Goal: Use online tool/utility: Utilize a website feature to perform a specific function

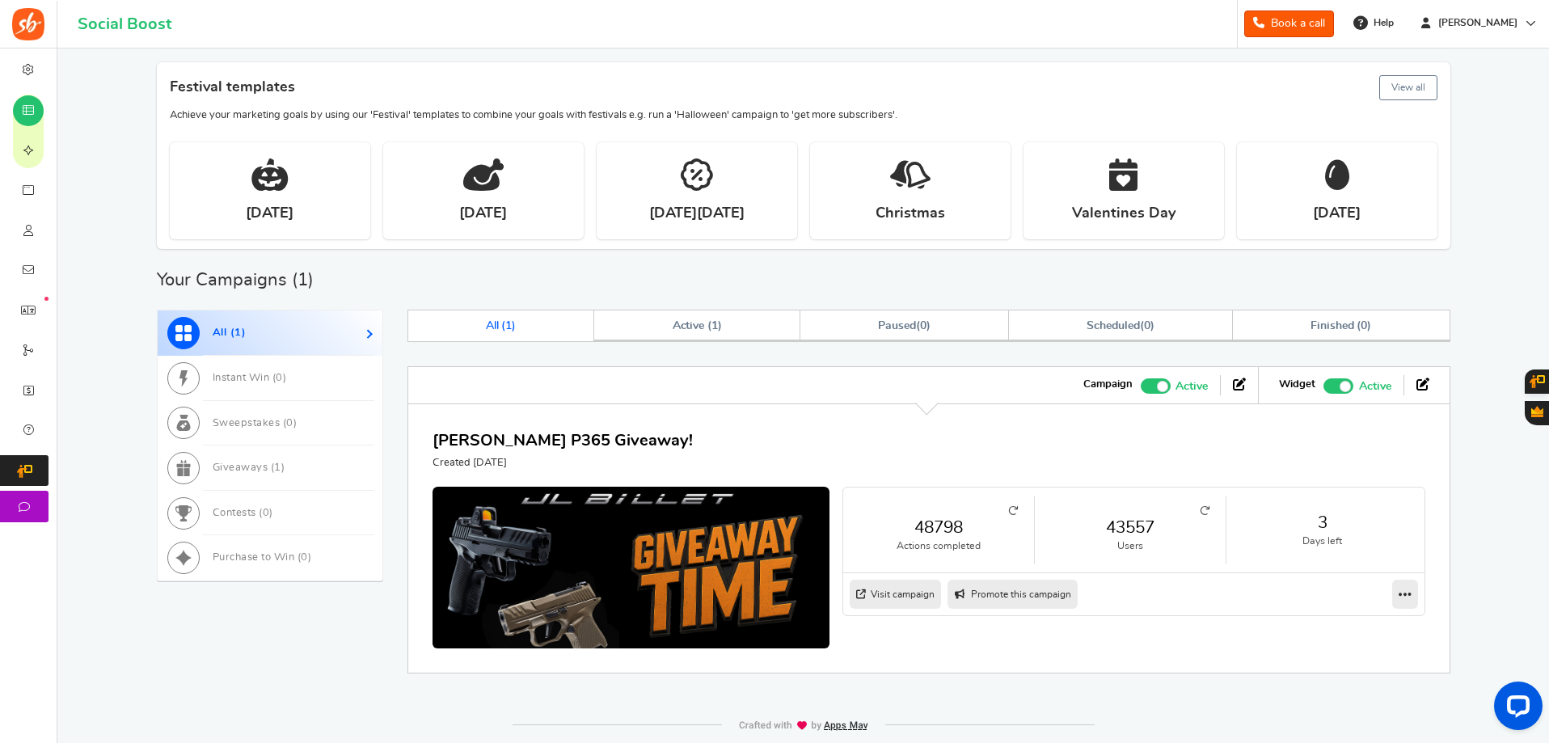
scroll to position [561, 0]
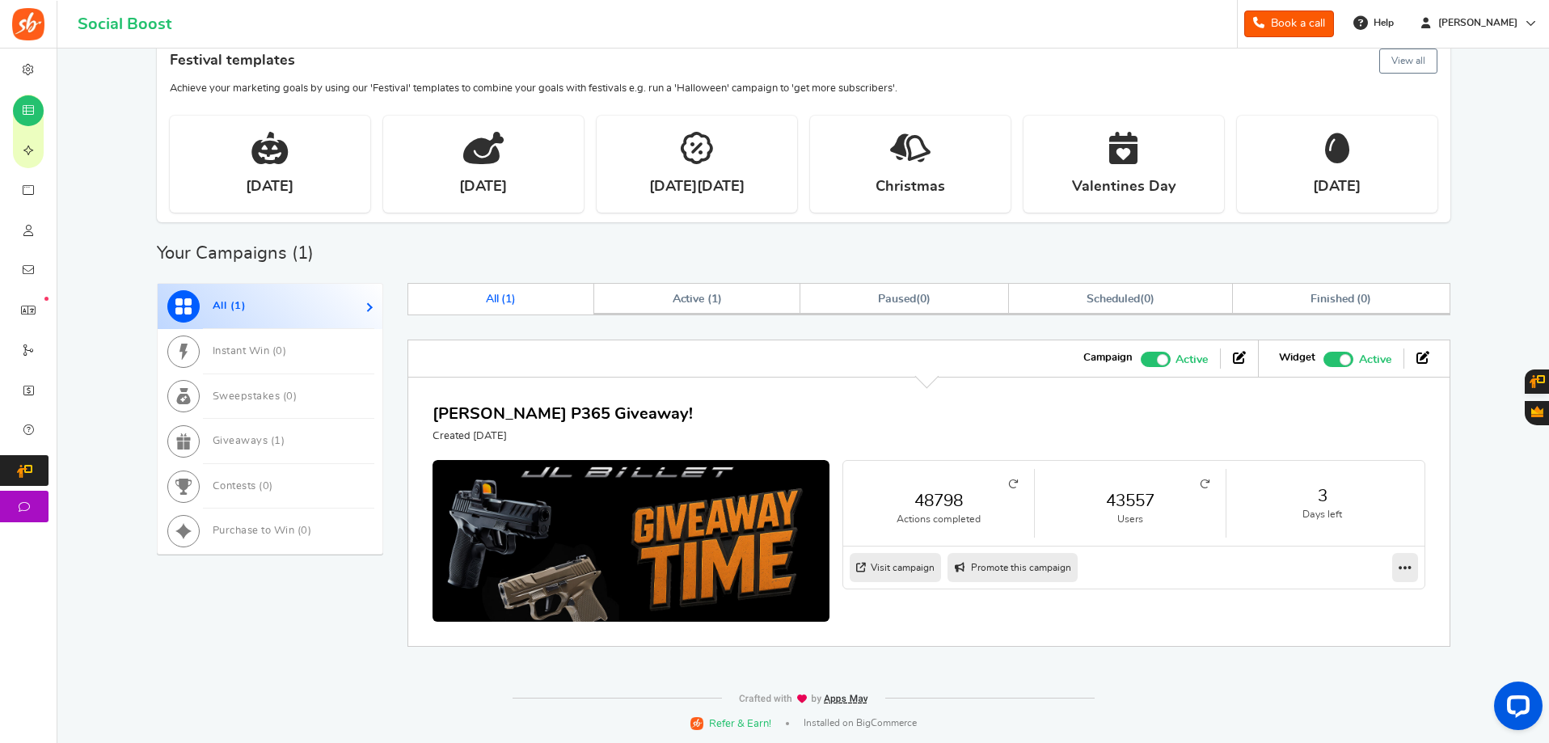
click at [1152, 501] on link "43557" at bounding box center [1130, 500] width 158 height 23
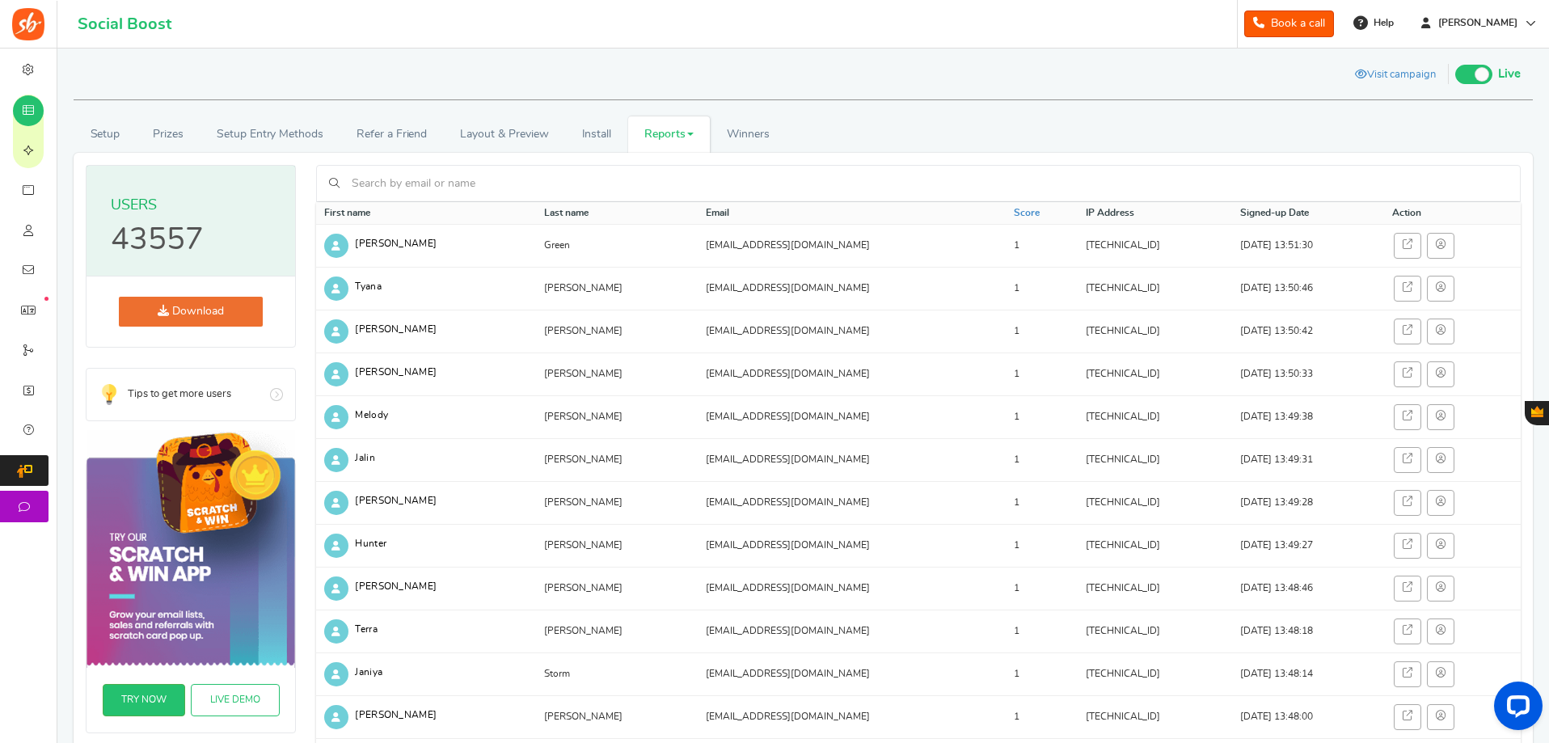
click at [206, 307] on link "Download" at bounding box center [191, 312] width 144 height 30
click at [758, 122] on link "Winners Winner Draw" at bounding box center [748, 134] width 76 height 36
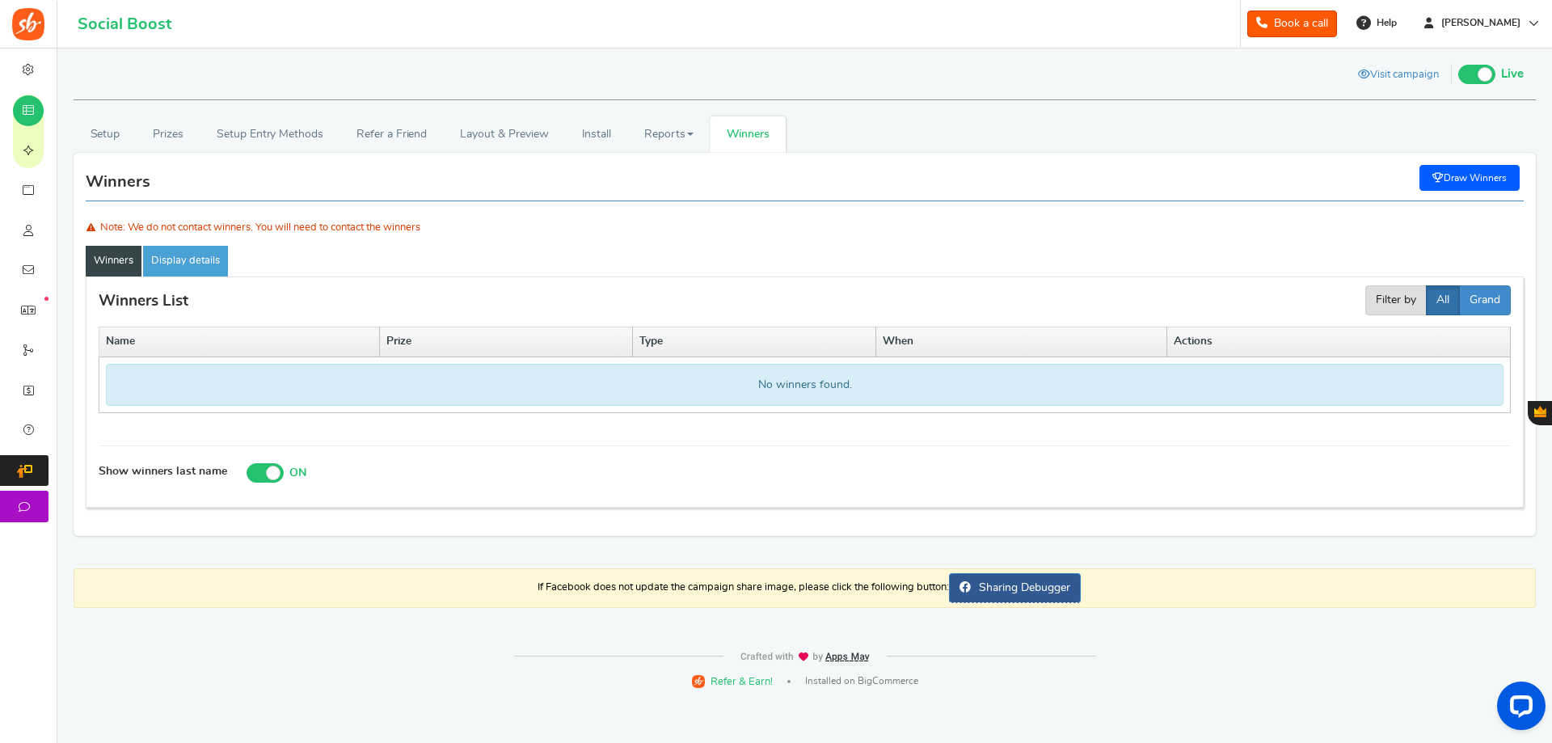
click at [116, 260] on link "Winners" at bounding box center [114, 261] width 56 height 31
click at [1485, 181] on link "Draw Winners" at bounding box center [1470, 178] width 100 height 26
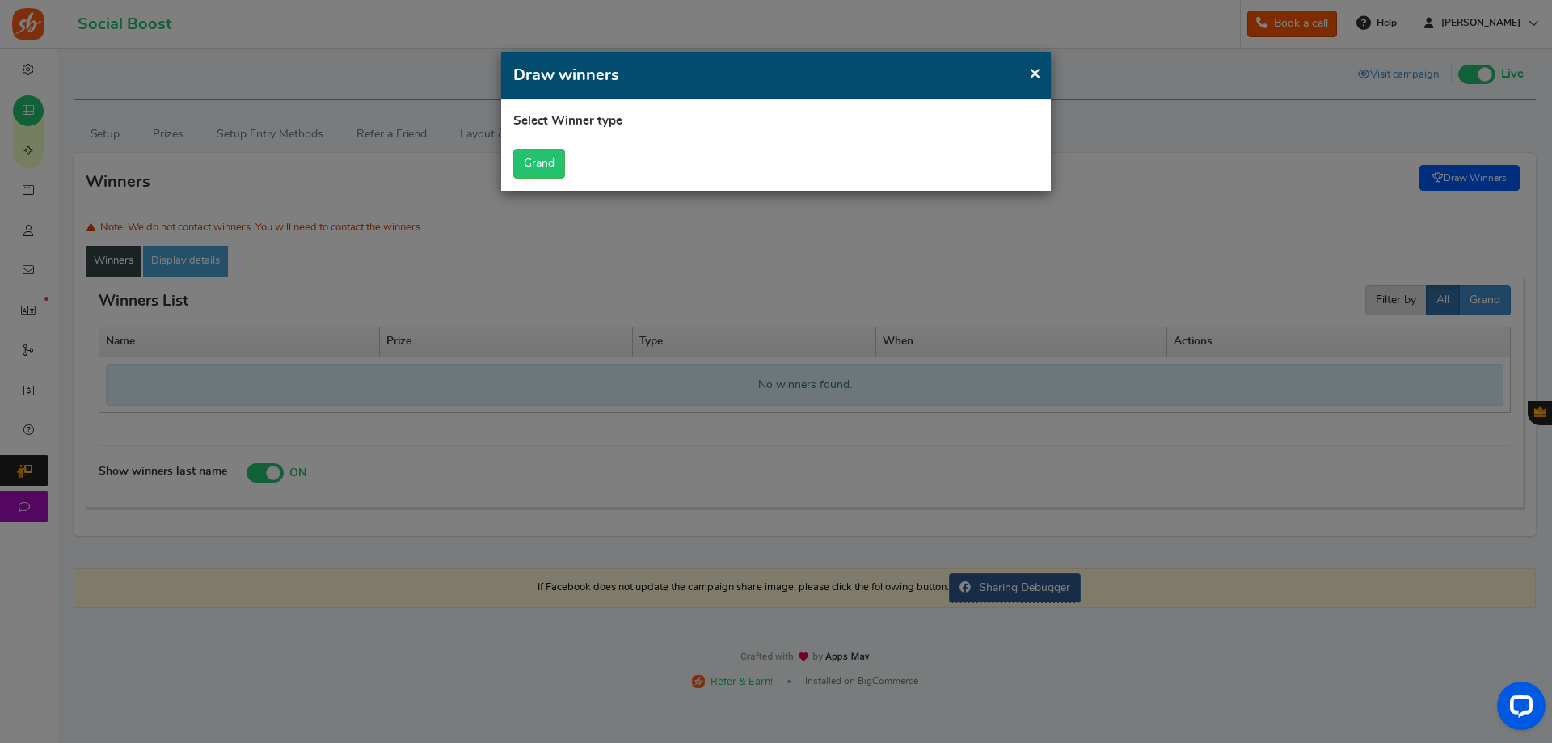
click at [1031, 71] on span "×" at bounding box center [1035, 73] width 12 height 20
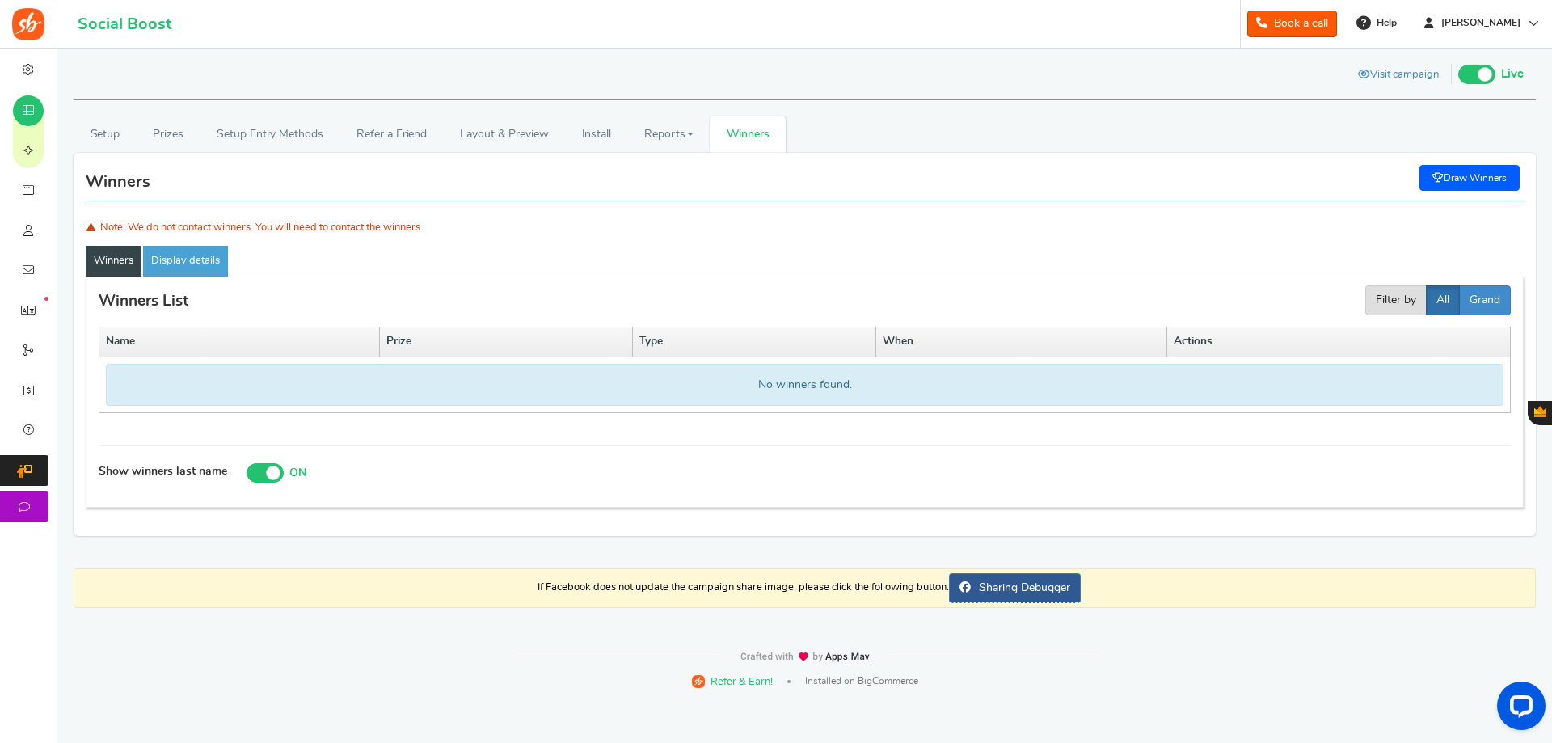
click at [226, 192] on div "Winners init winnerctrl Download Publish Unpublish Draw Winners" at bounding box center [805, 183] width 1438 height 36
click at [203, 256] on link "Display details" at bounding box center [185, 261] width 85 height 31
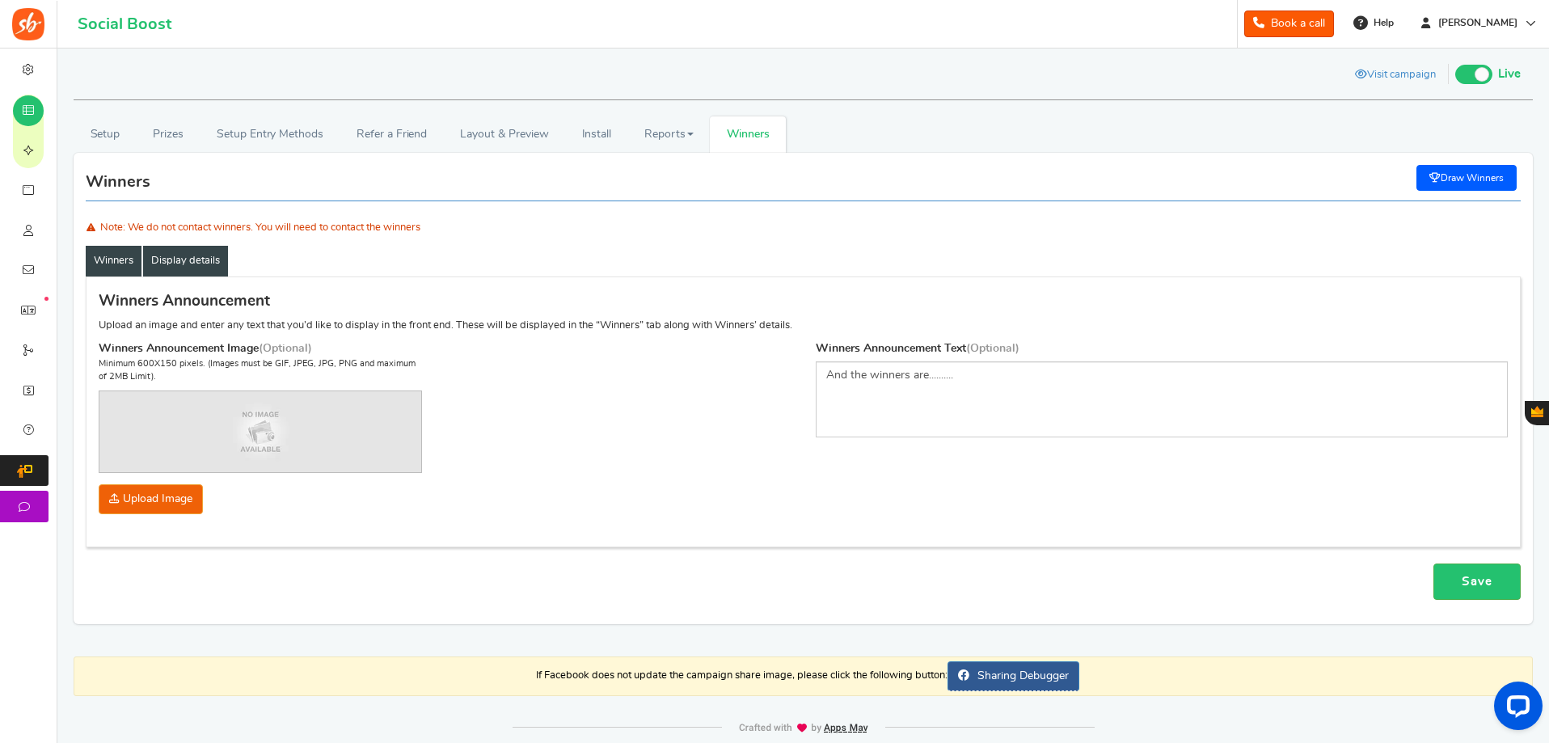
click at [122, 259] on link "Winners" at bounding box center [114, 261] width 56 height 31
